Goal: Check status: Check status

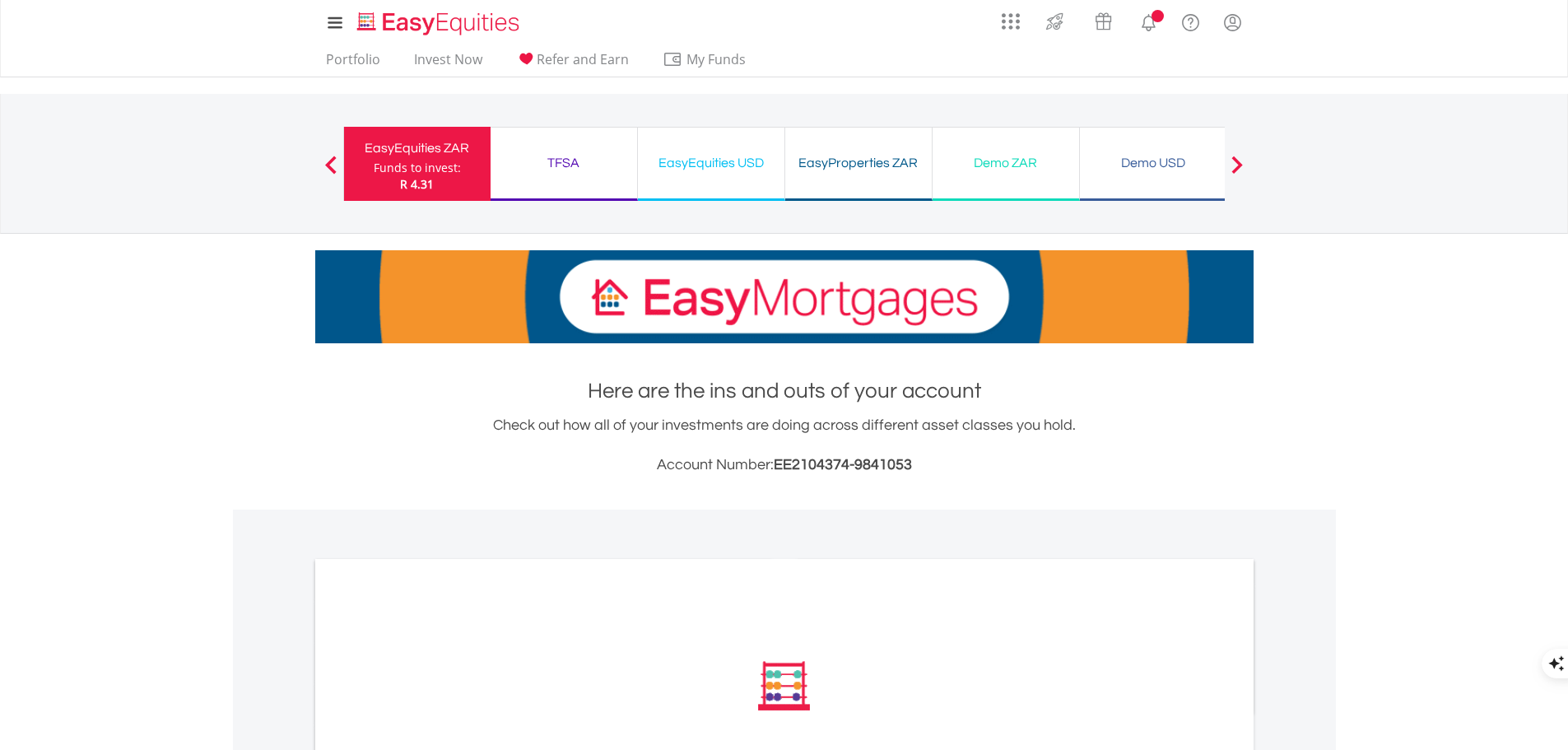
scroll to position [330, 0]
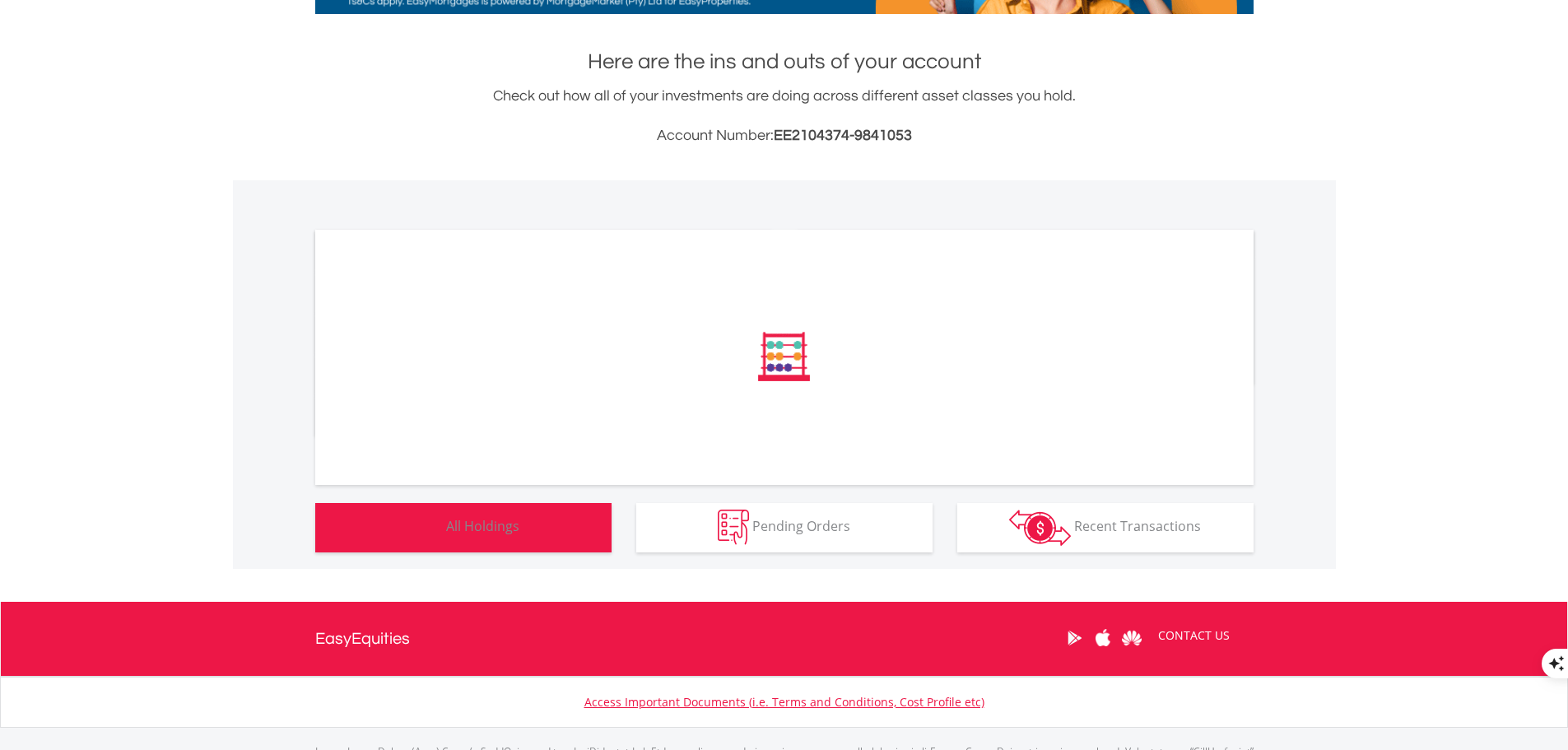
drag, startPoint x: 493, startPoint y: 533, endPoint x: 507, endPoint y: 535, distance: 14.1
click at [493, 533] on span "All Holdings" at bounding box center [483, 526] width 73 height 18
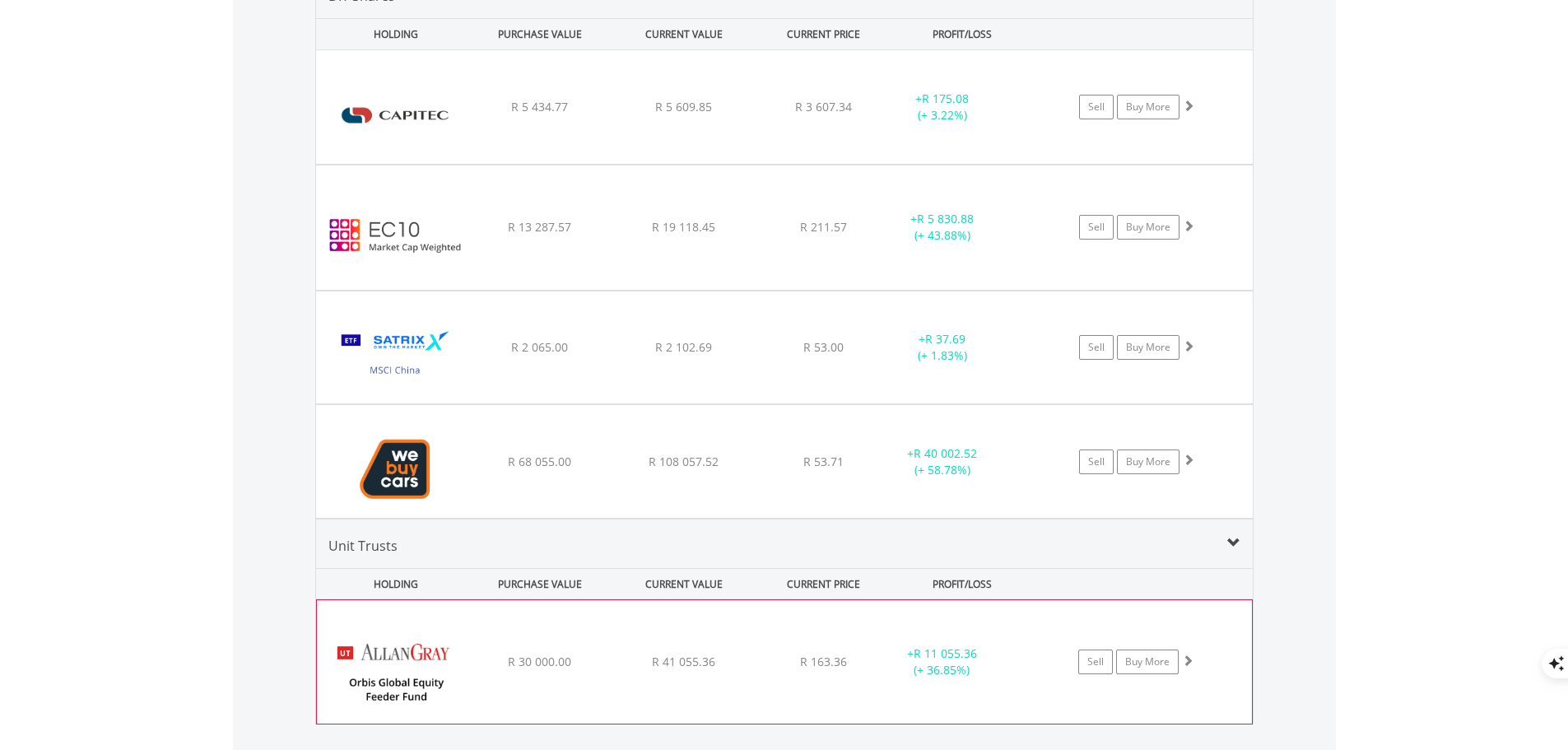
scroll to position [1288, 0]
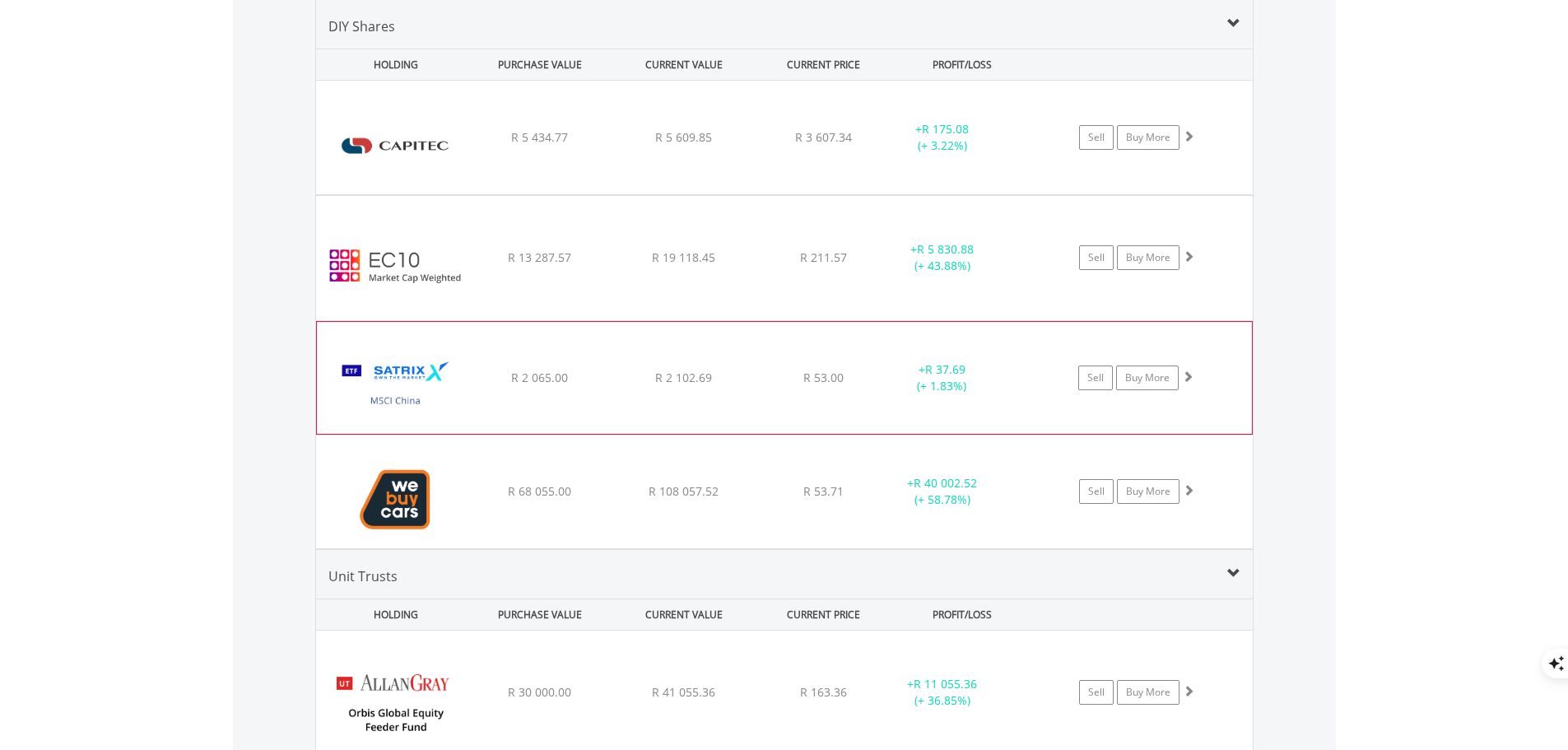
click at [1187, 376] on span at bounding box center [1188, 376] width 11 height 11
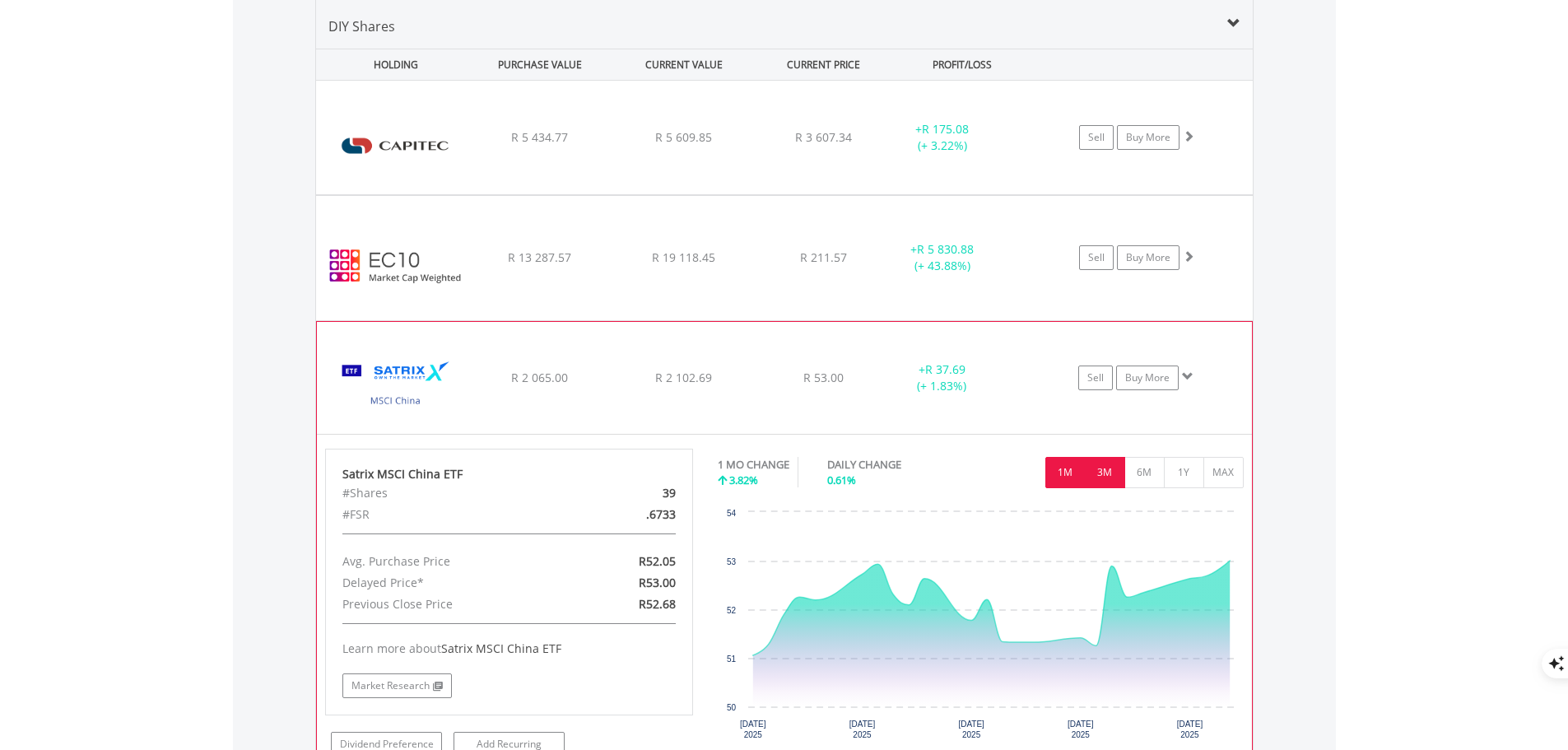
click at [1109, 477] on button "3M" at bounding box center [1105, 472] width 40 height 31
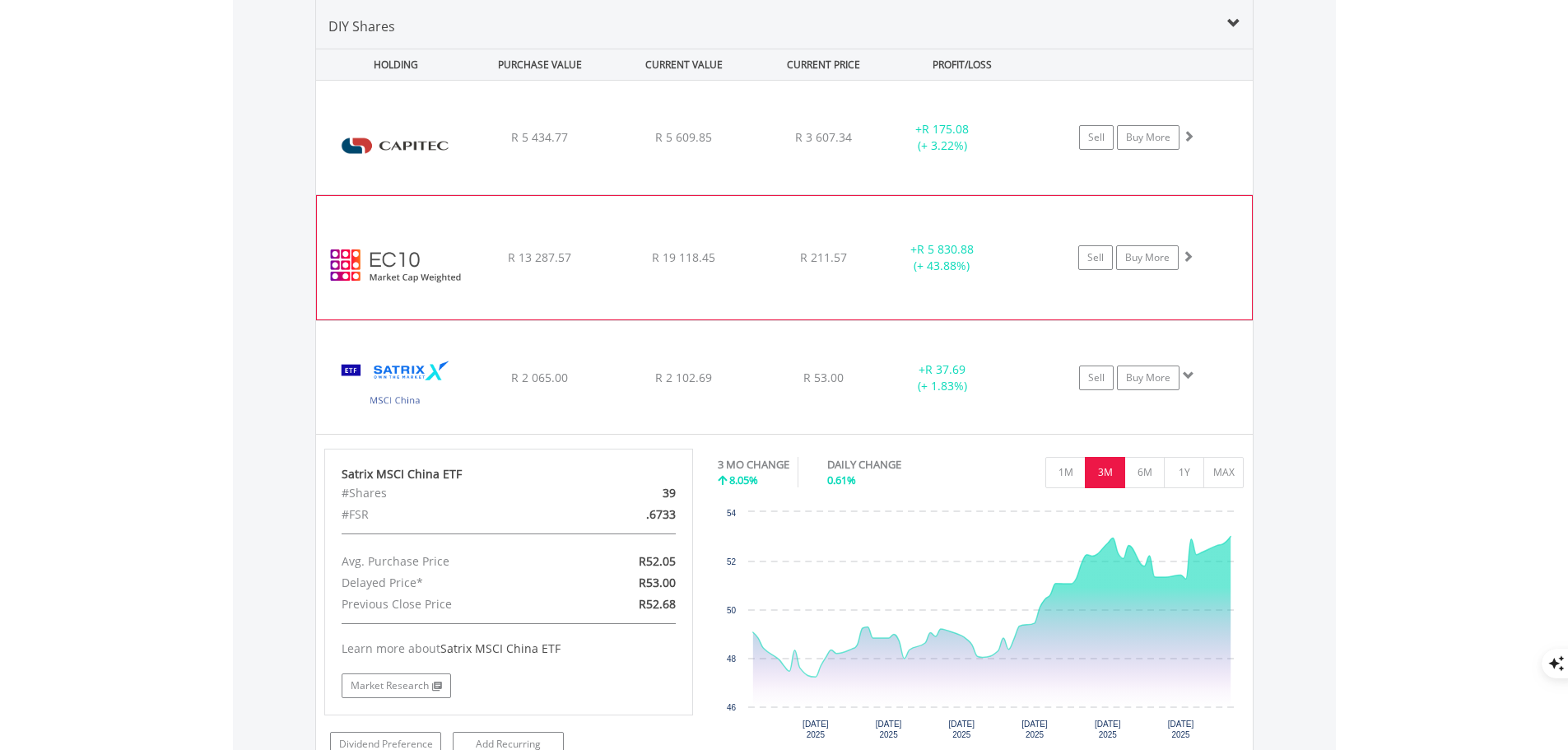
click at [1189, 255] on span at bounding box center [1188, 256] width 11 height 11
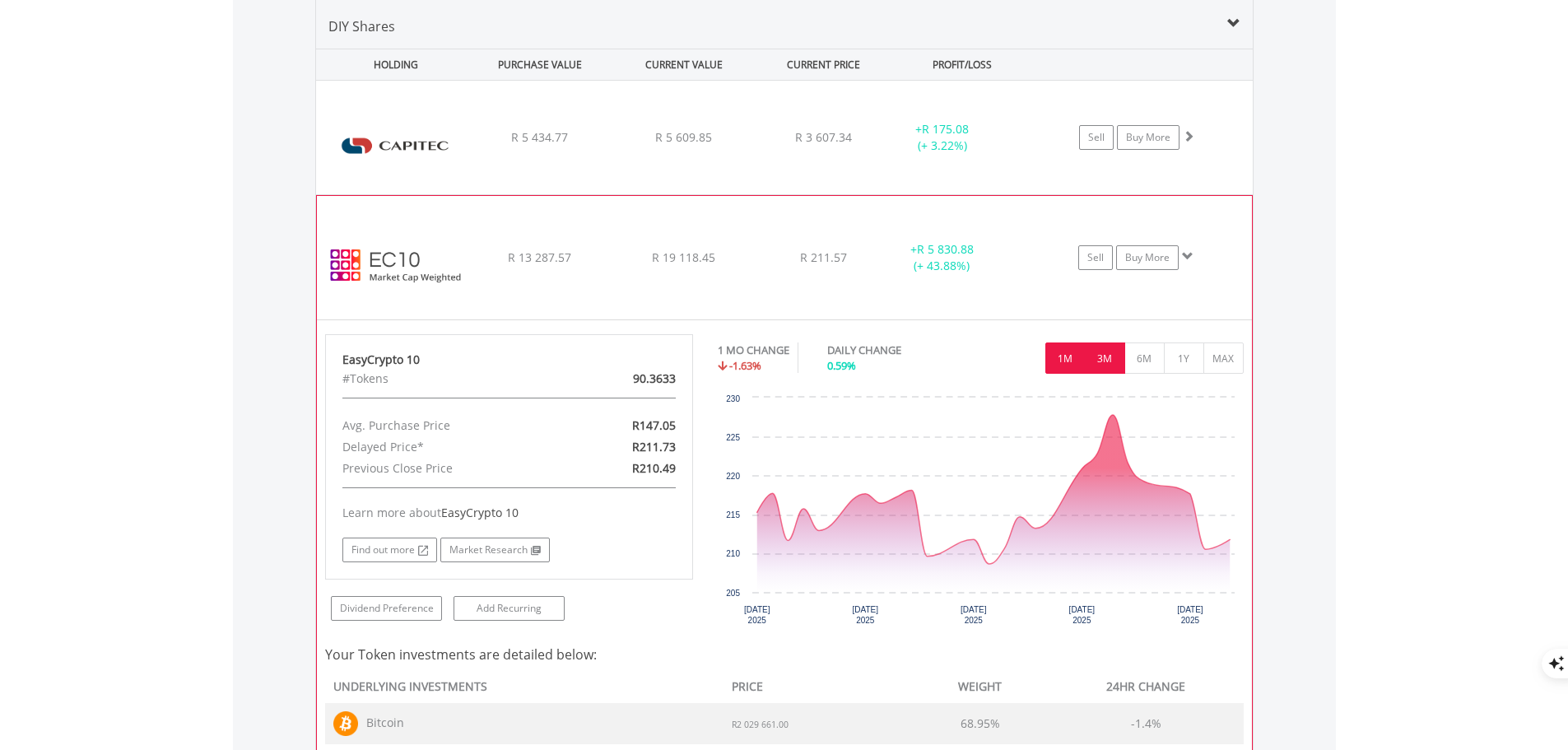
click at [1104, 357] on button "3M" at bounding box center [1105, 358] width 40 height 31
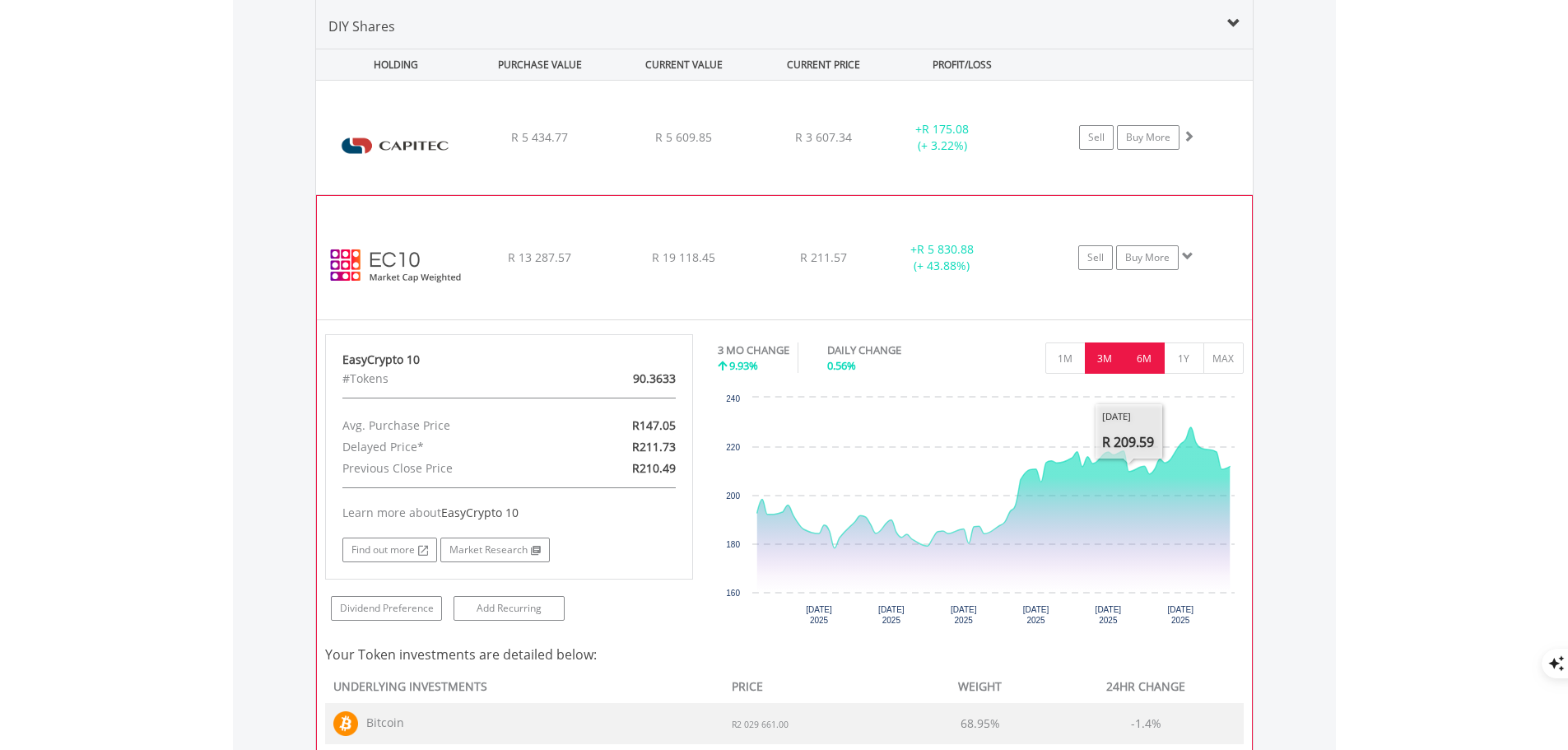
click at [1153, 361] on button "6M" at bounding box center [1144, 358] width 40 height 31
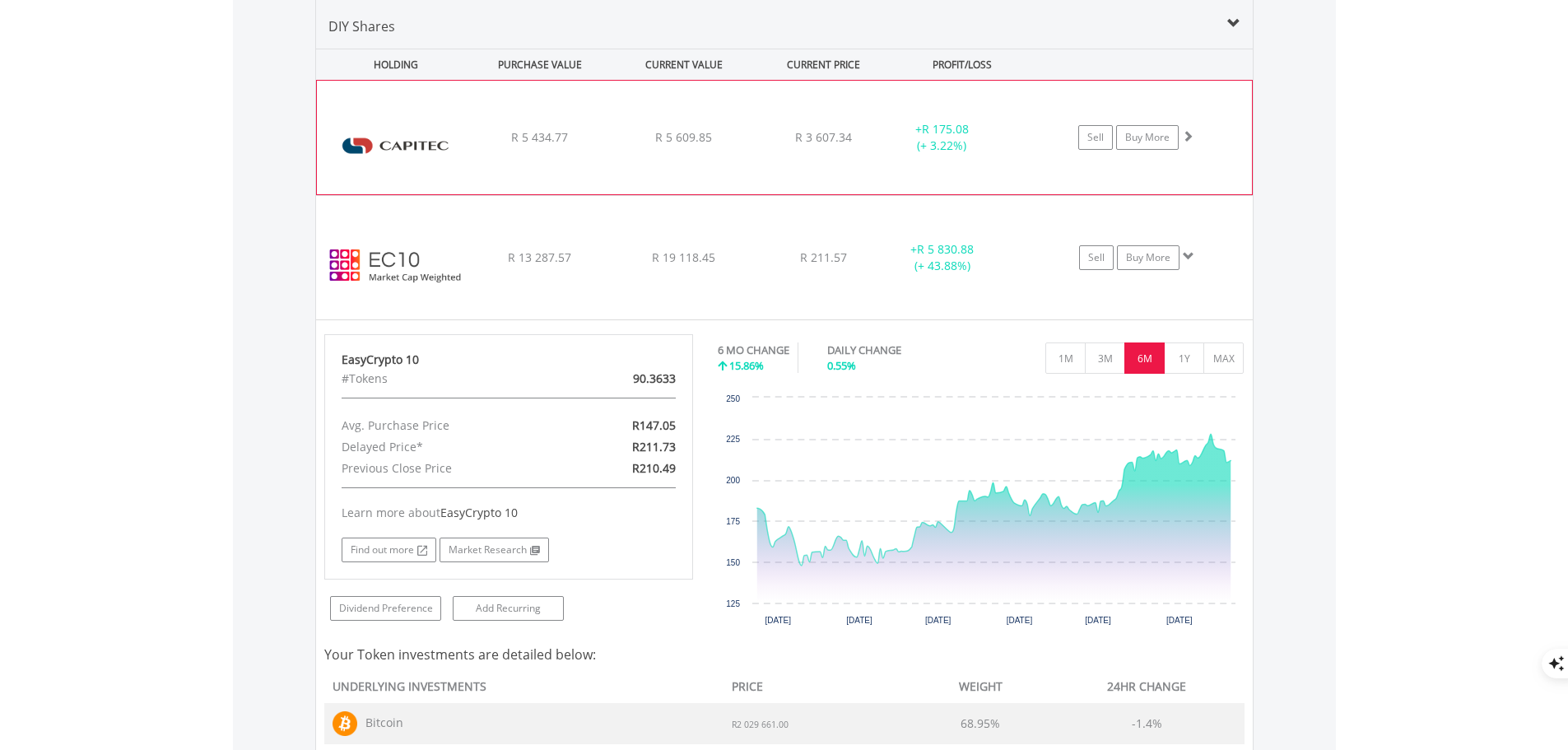
click at [1188, 130] on span at bounding box center [1188, 136] width 11 height 11
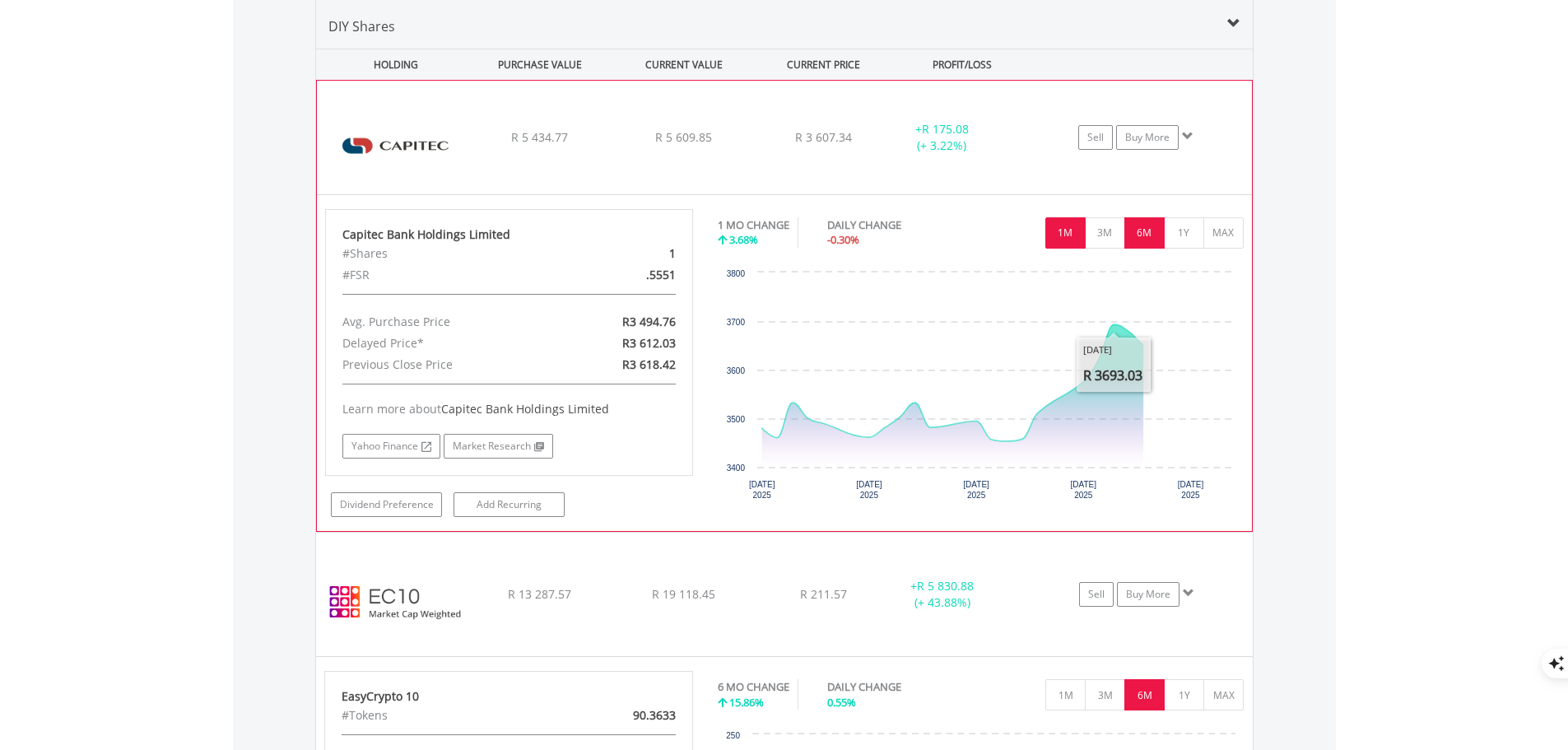
click at [1145, 230] on button "6M" at bounding box center [1144, 233] width 40 height 31
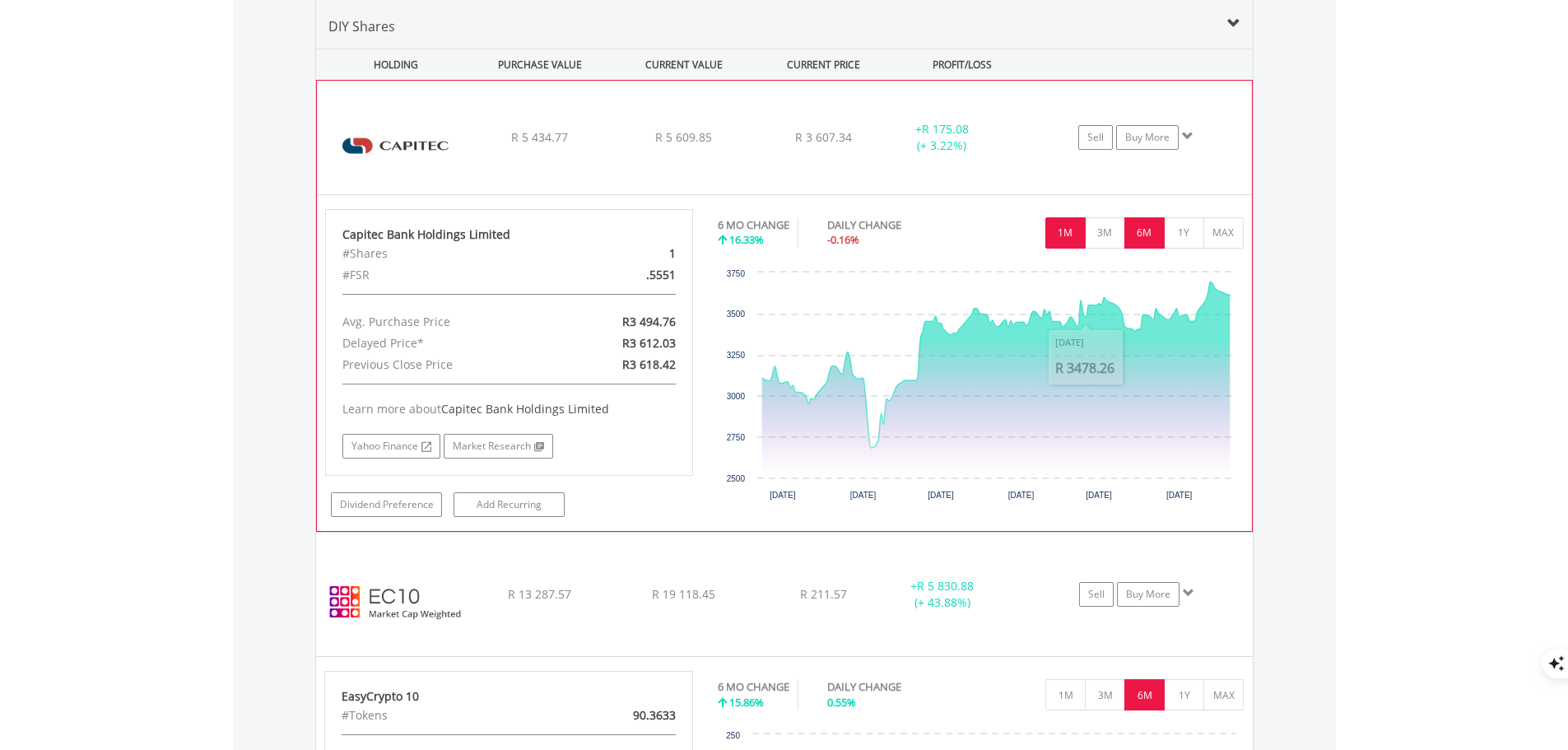
click at [1075, 242] on button "1M" at bounding box center [1065, 233] width 40 height 31
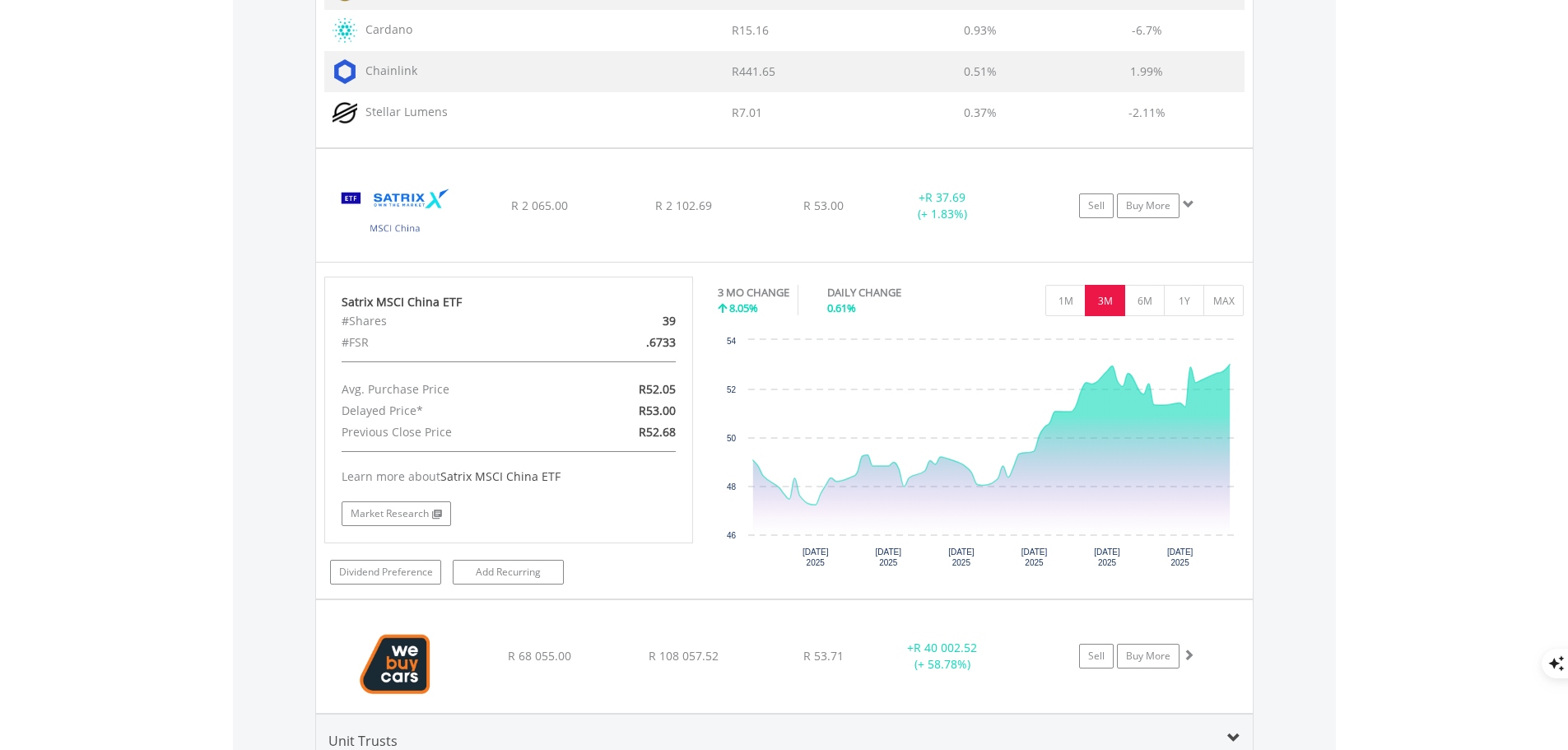
scroll to position [2936, 0]
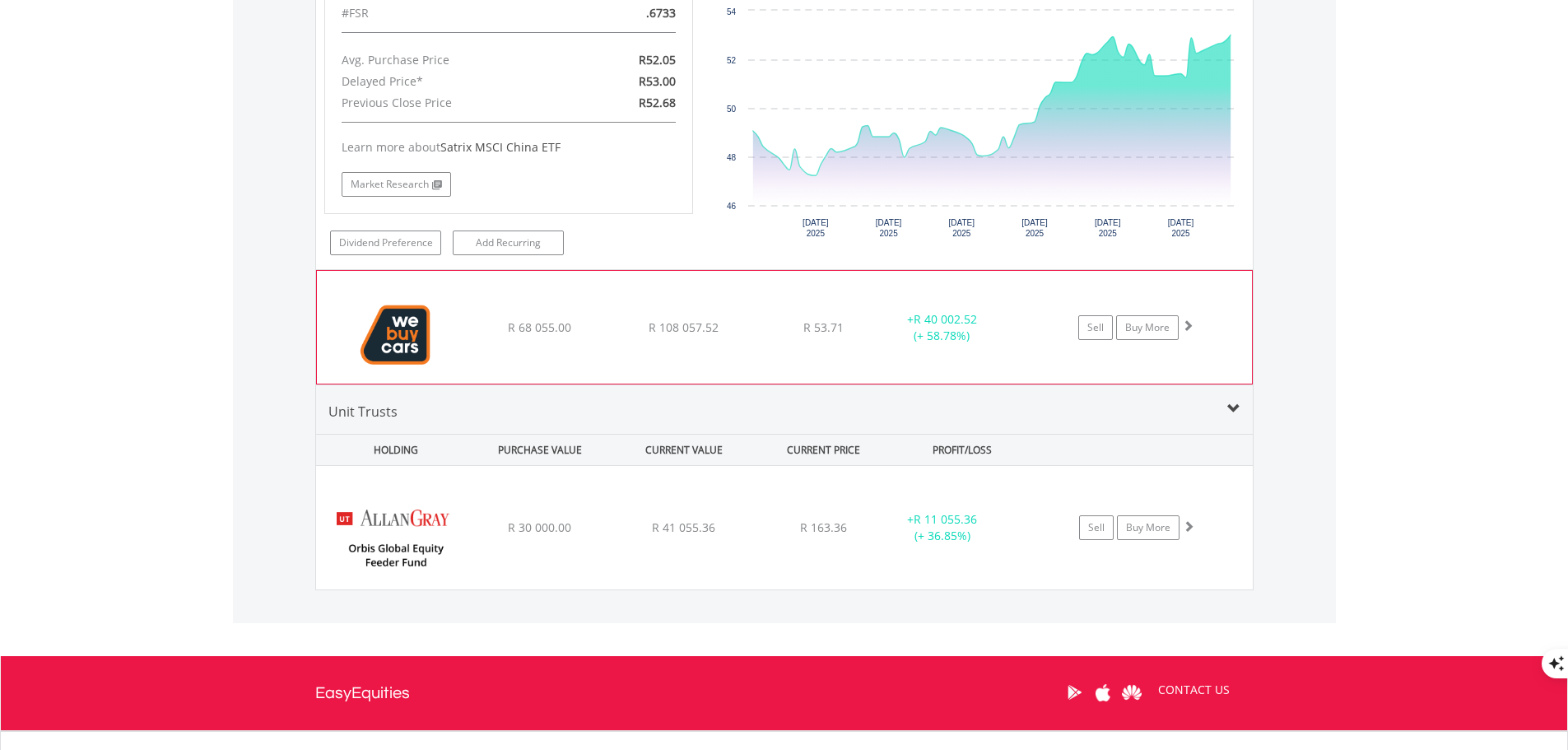
click at [1190, 324] on span at bounding box center [1188, 325] width 11 height 11
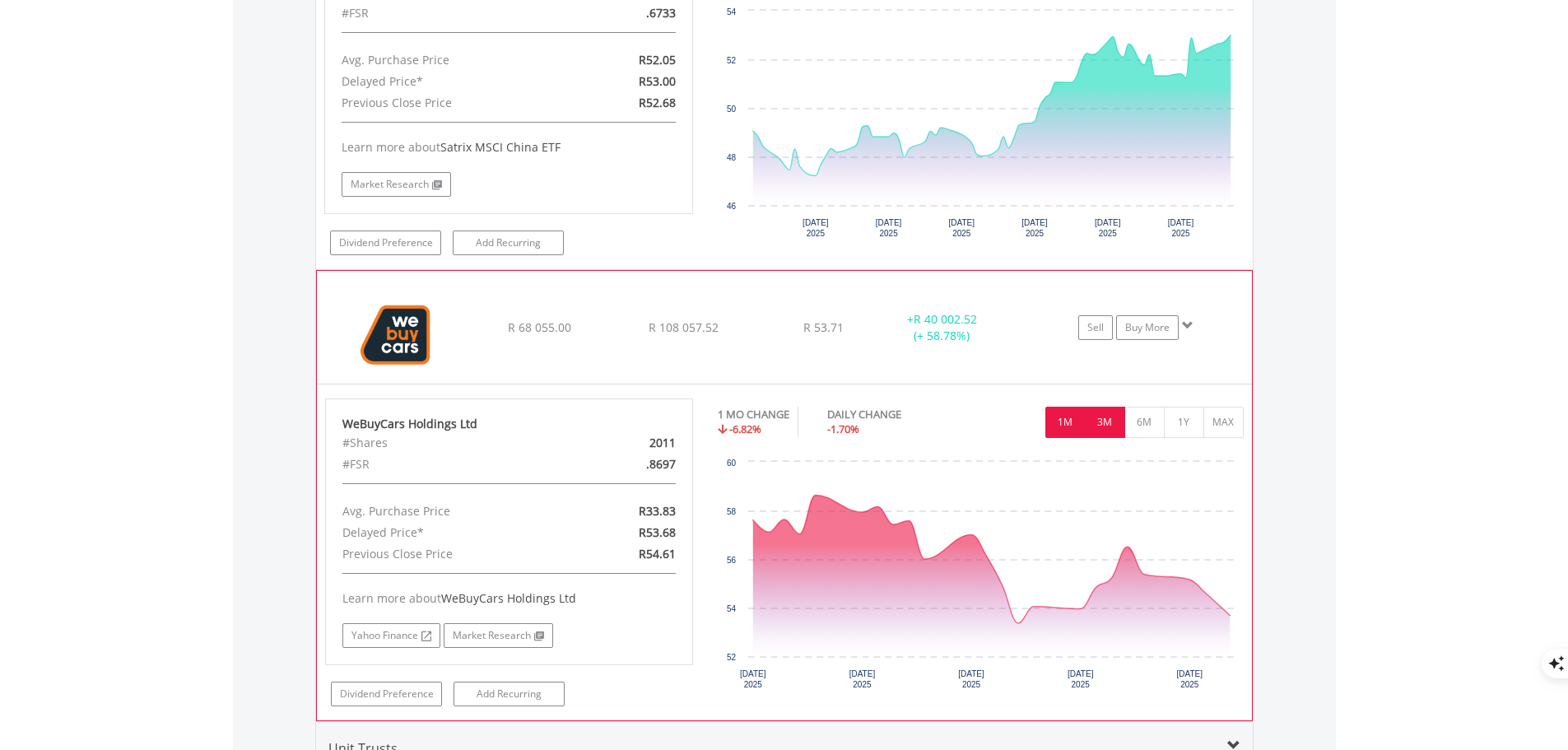
click at [1113, 420] on button "3M" at bounding box center [1105, 422] width 40 height 31
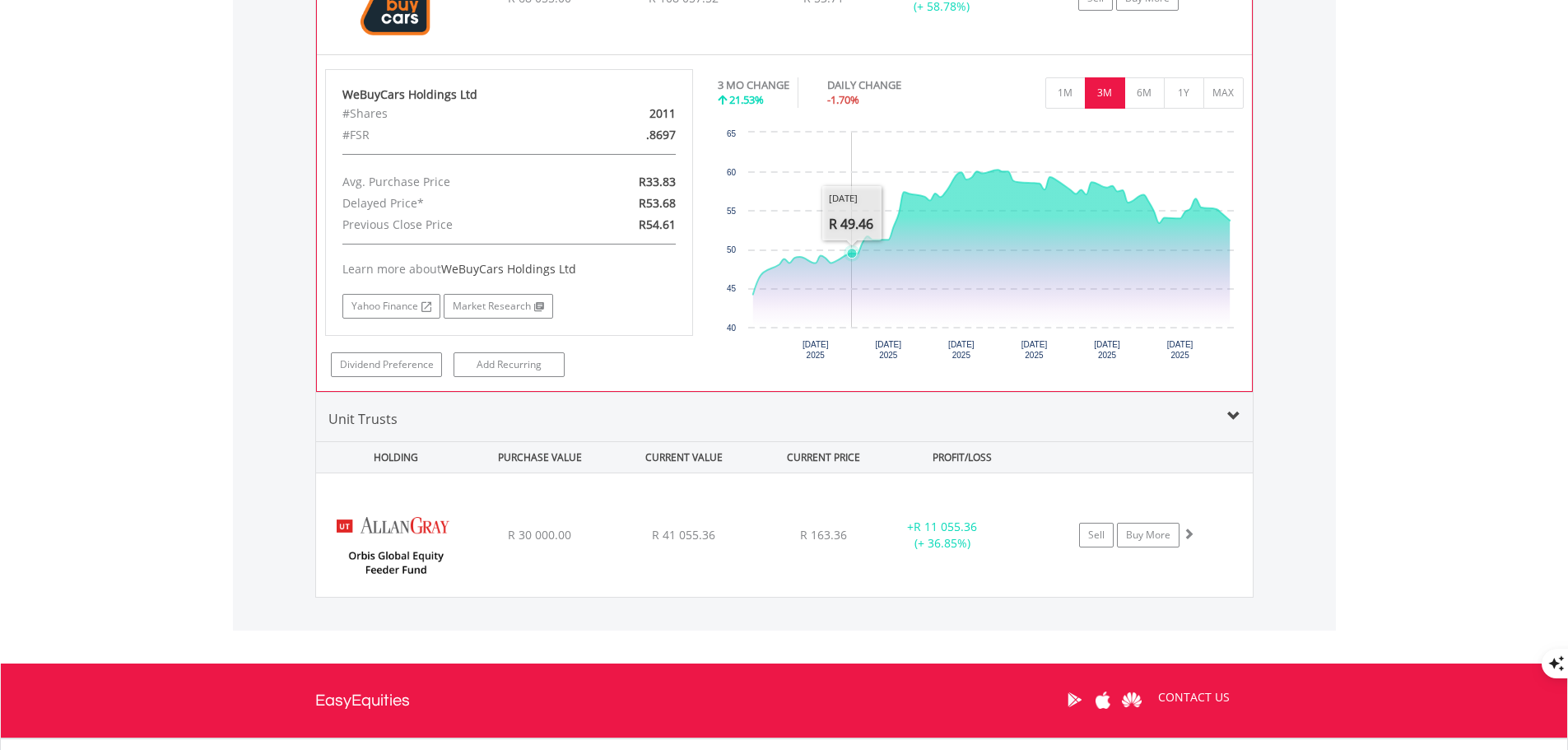
scroll to position [3417, 0]
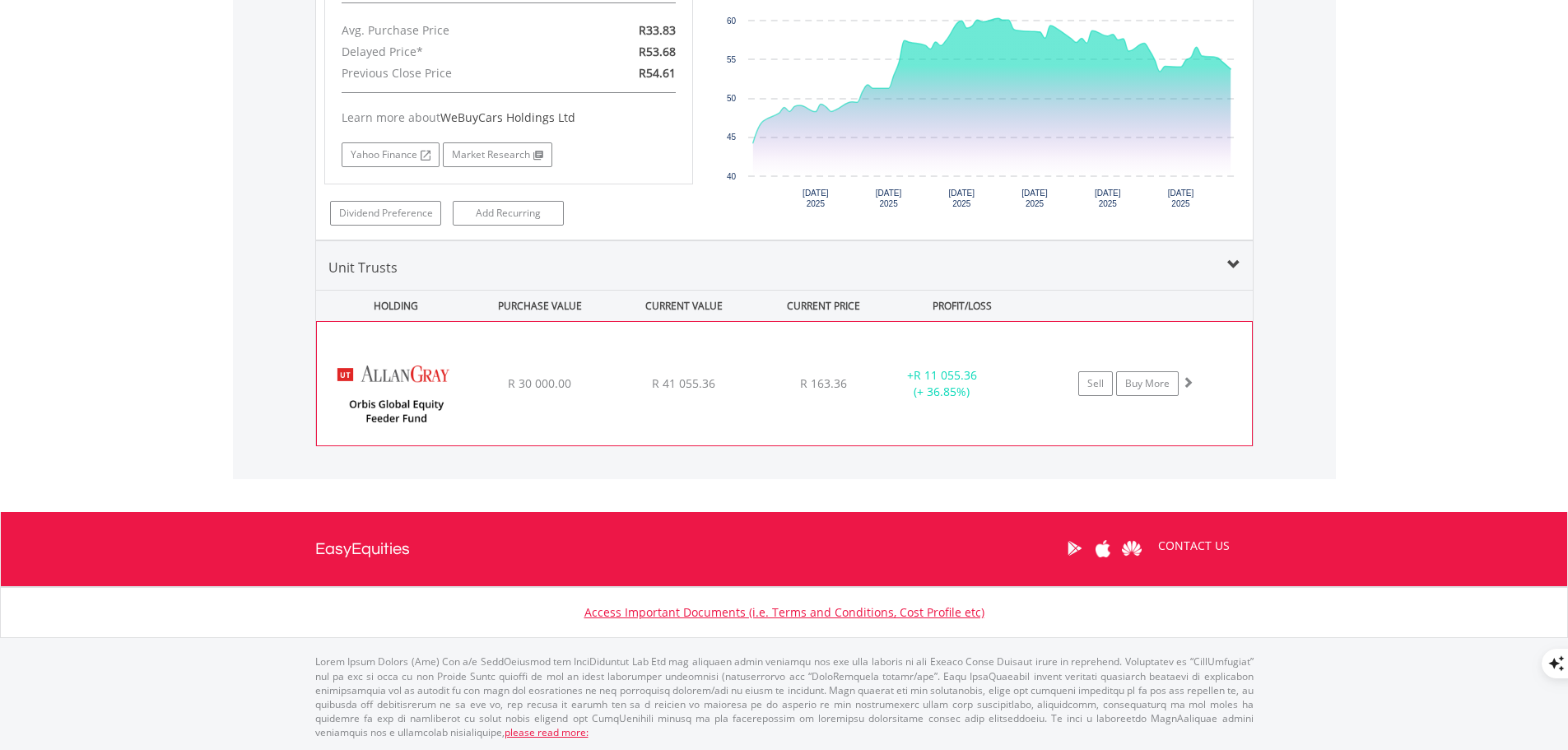
click at [1186, 380] on span at bounding box center [1188, 382] width 11 height 11
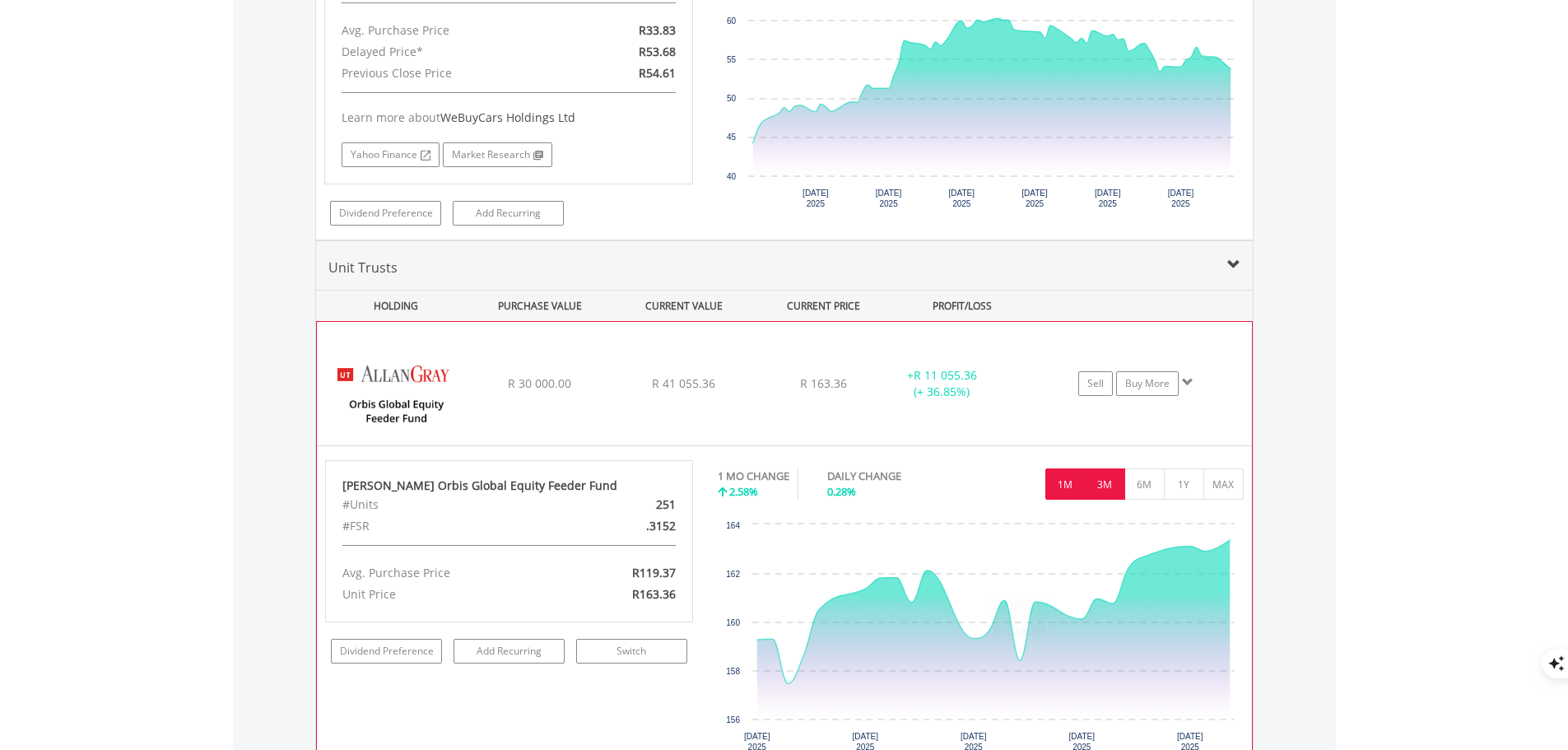
click at [1112, 483] on button "3M" at bounding box center [1105, 483] width 40 height 31
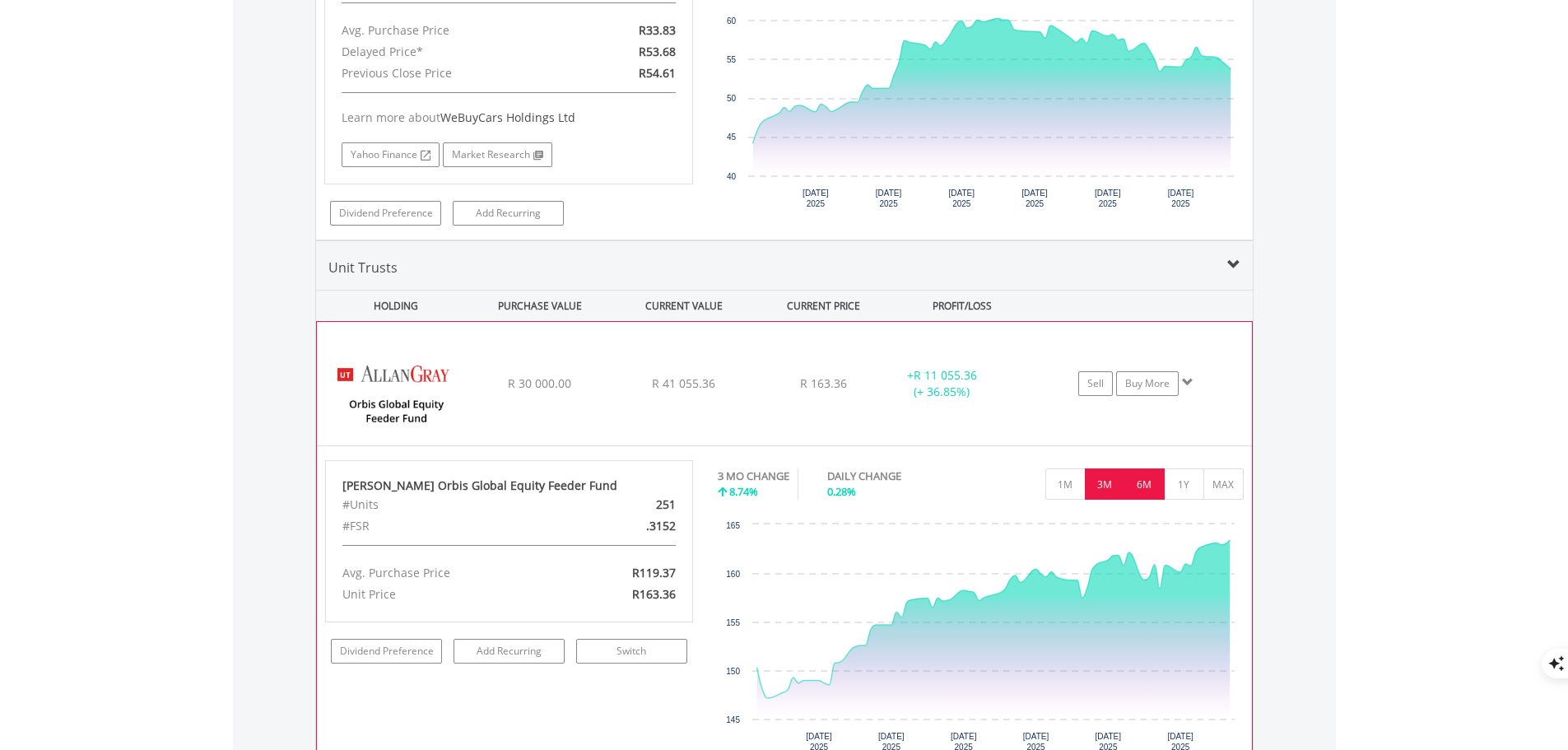
click at [1138, 484] on button "6M" at bounding box center [1144, 483] width 40 height 31
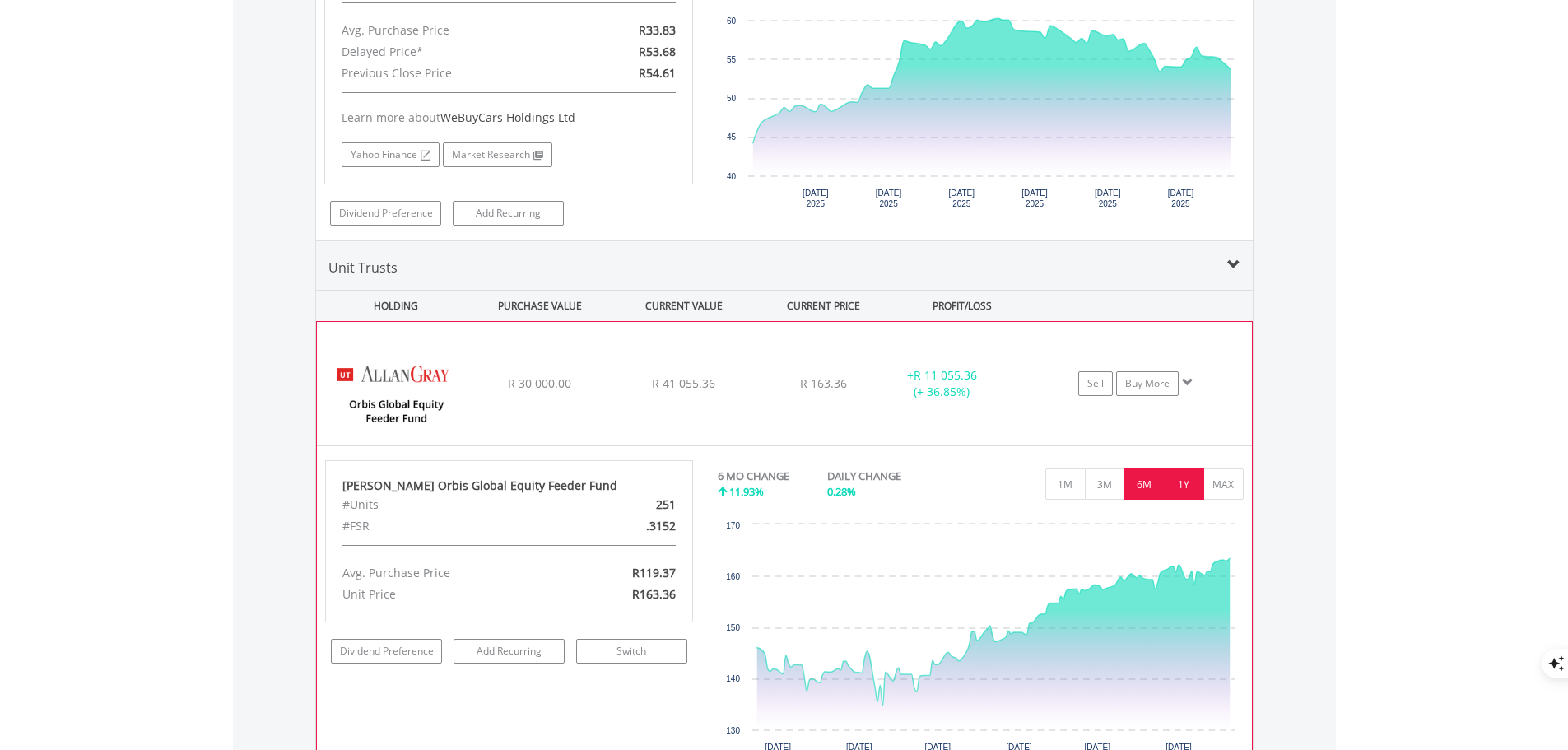
click at [1181, 484] on button "1Y" at bounding box center [1184, 483] width 40 height 31
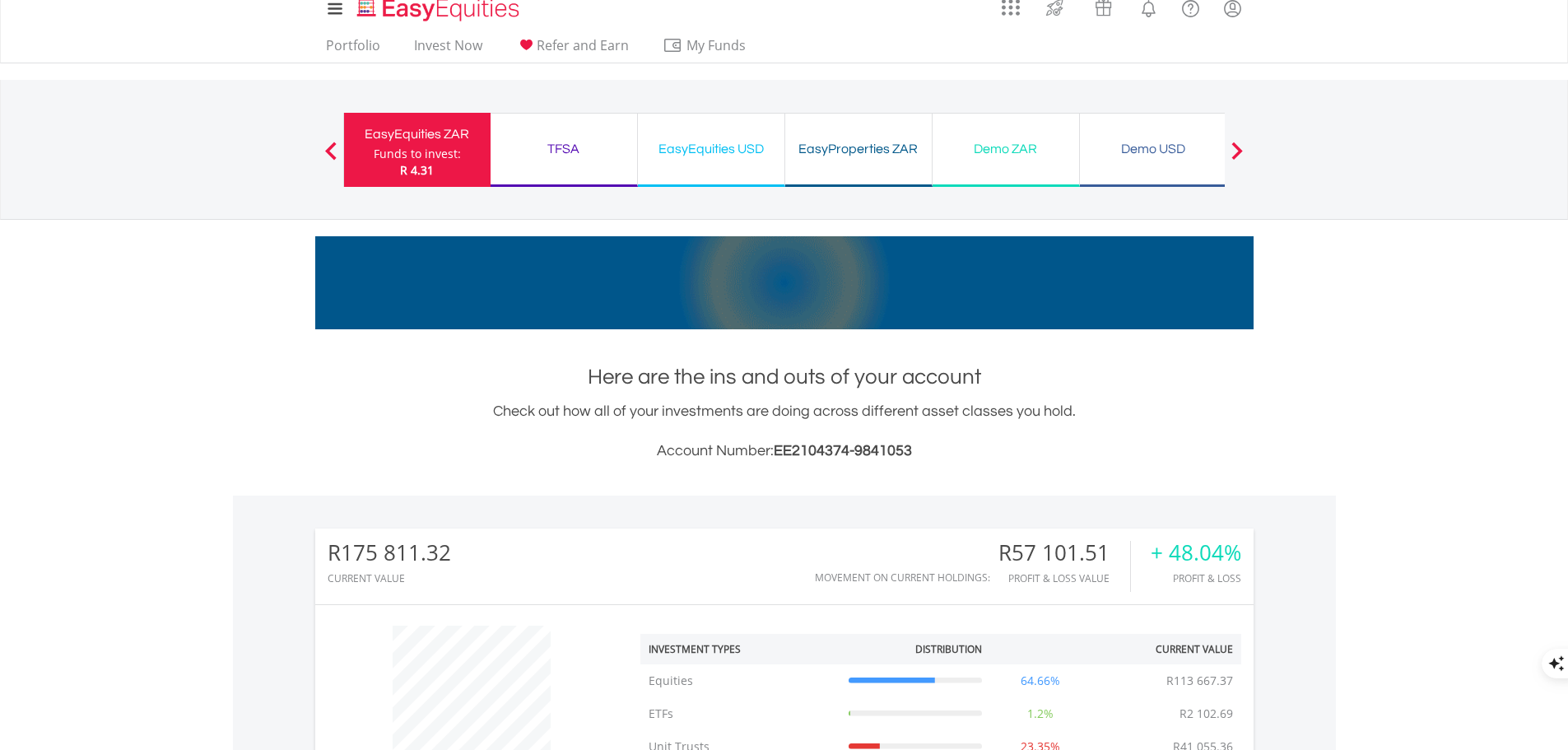
scroll to position [0, 0]
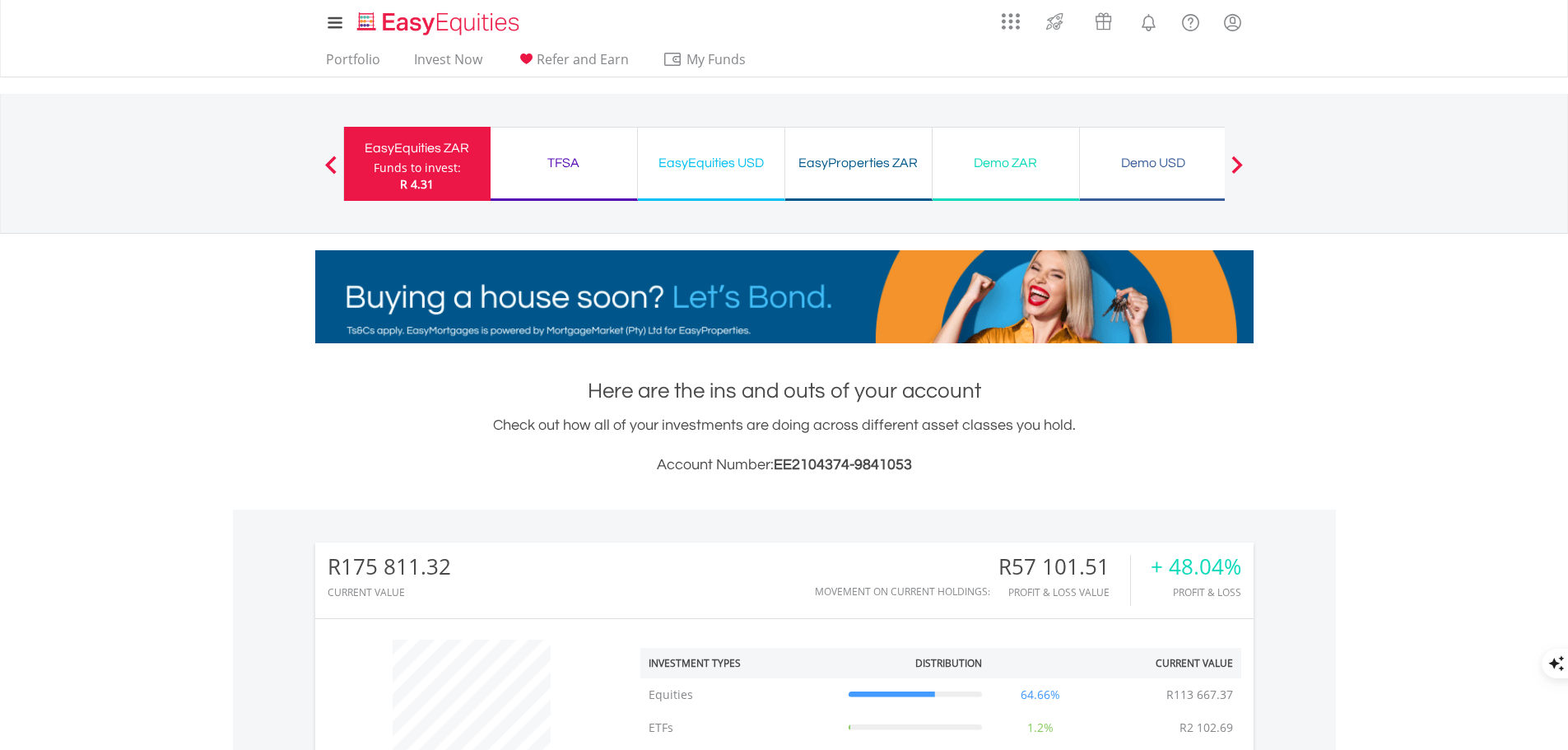
drag, startPoint x: 571, startPoint y: 156, endPoint x: 663, endPoint y: 193, distance: 99.2
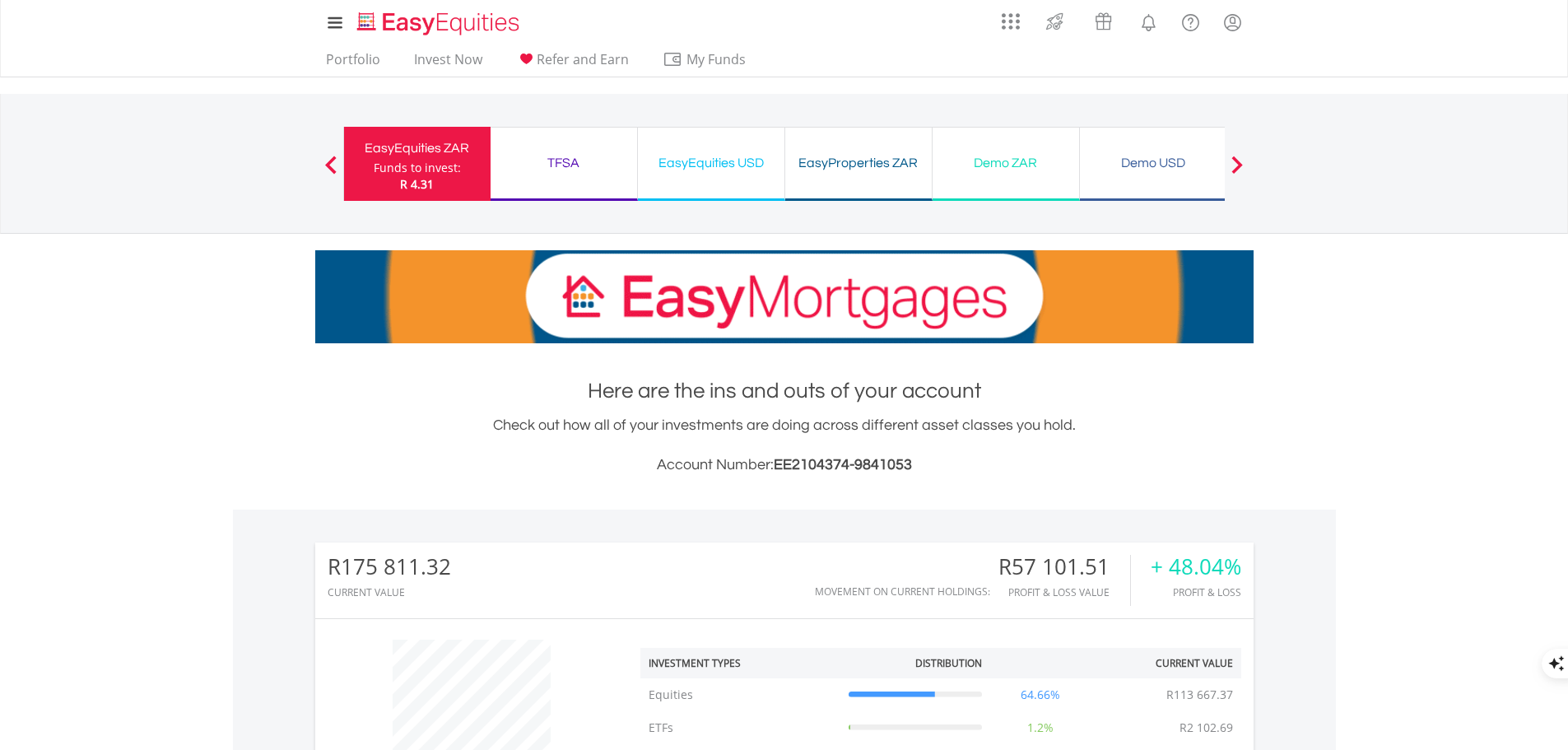
click at [571, 156] on div "TFSA" at bounding box center [563, 163] width 127 height 23
